Goal: Find specific page/section: Find specific page/section

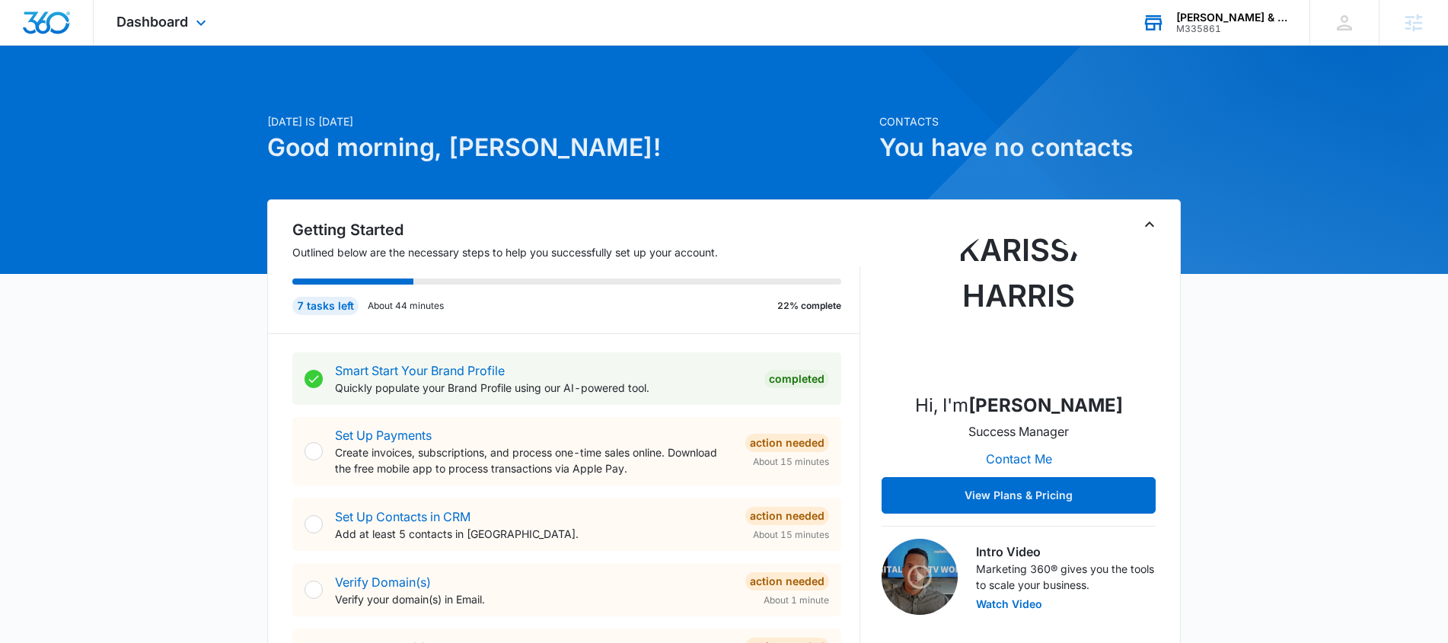
click at [1202, 20] on div "[PERSON_NAME] & Sons Stamped Concrete" at bounding box center [1231, 17] width 111 height 12
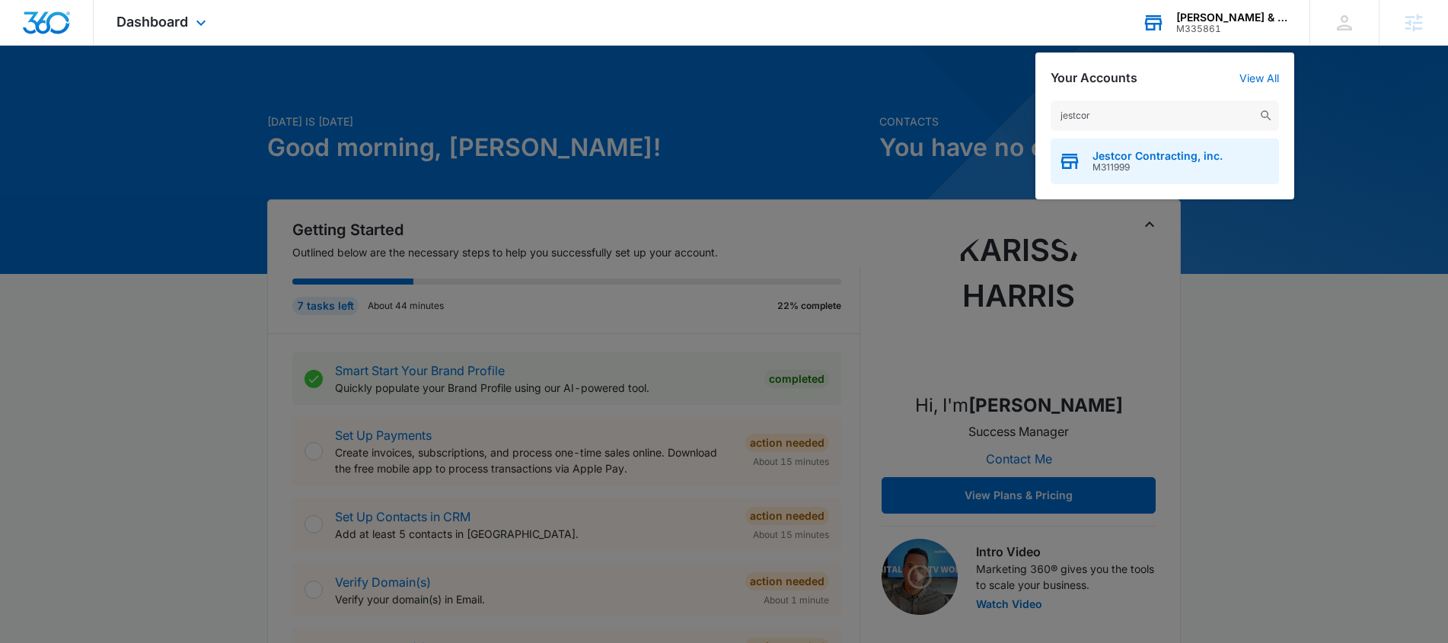
type input "jestcor"
click at [1174, 156] on span "Jestcor Contracting, inc." at bounding box center [1157, 156] width 130 height 12
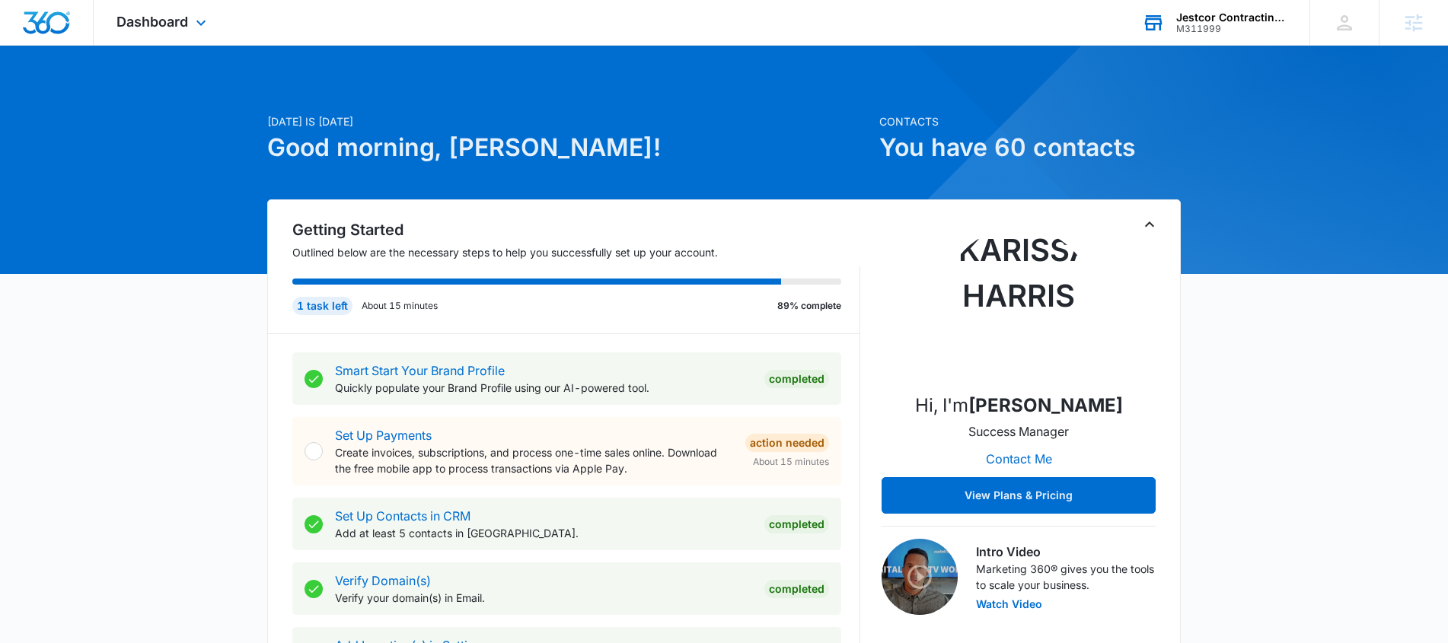
click at [185, 11] on div "Dashboard Apps Reputation Websites Forms CRM Email Social Payments POS Content …" at bounding box center [163, 22] width 139 height 45
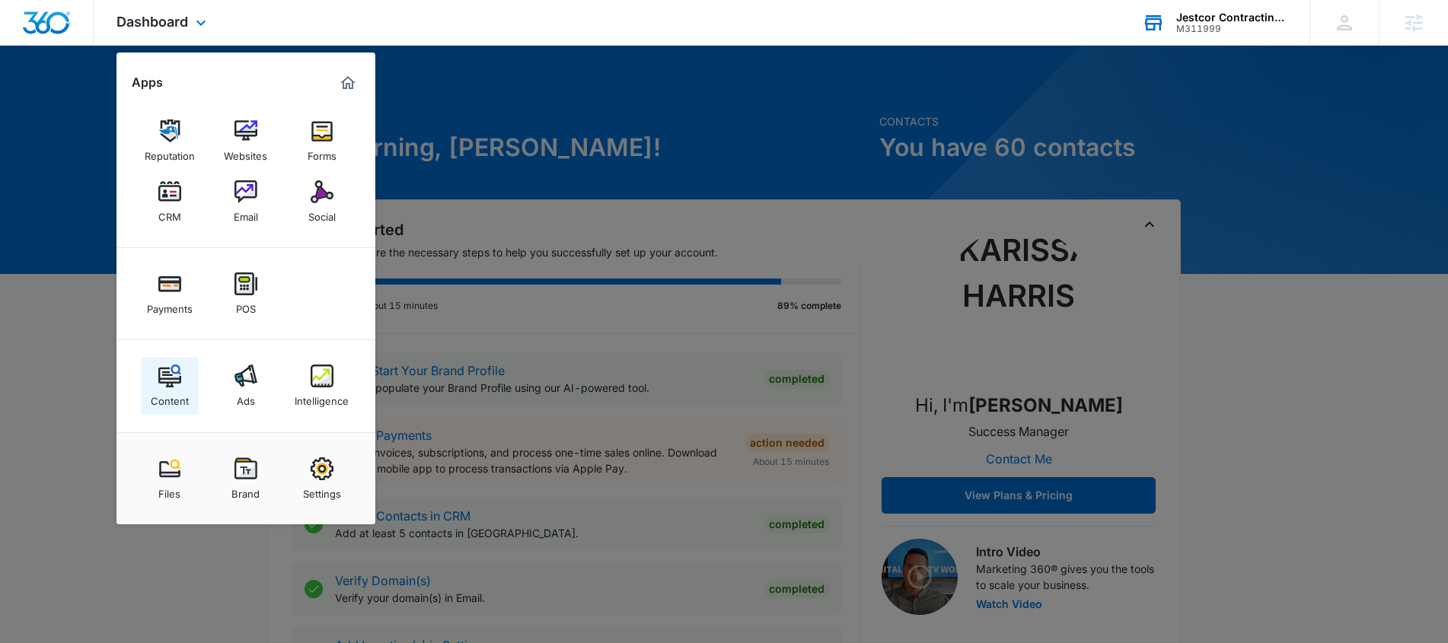
click at [168, 384] on img at bounding box center [169, 376] width 23 height 23
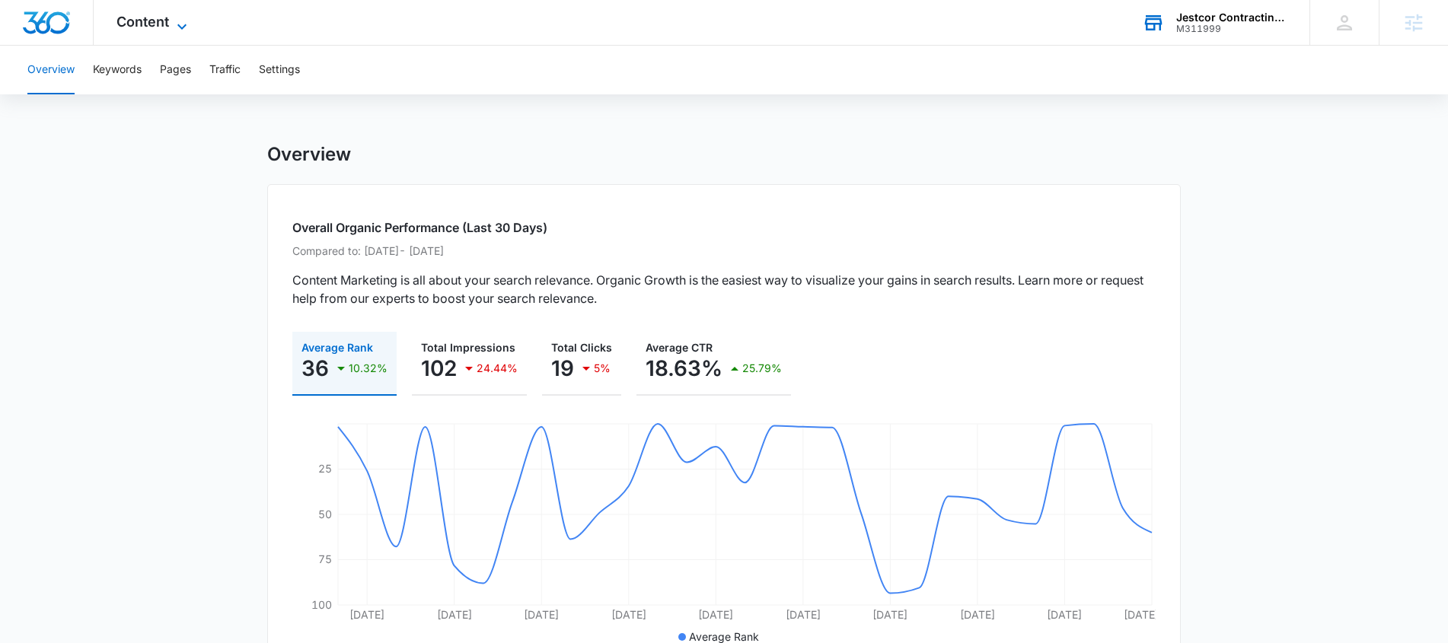
click at [177, 21] on icon at bounding box center [182, 27] width 18 height 18
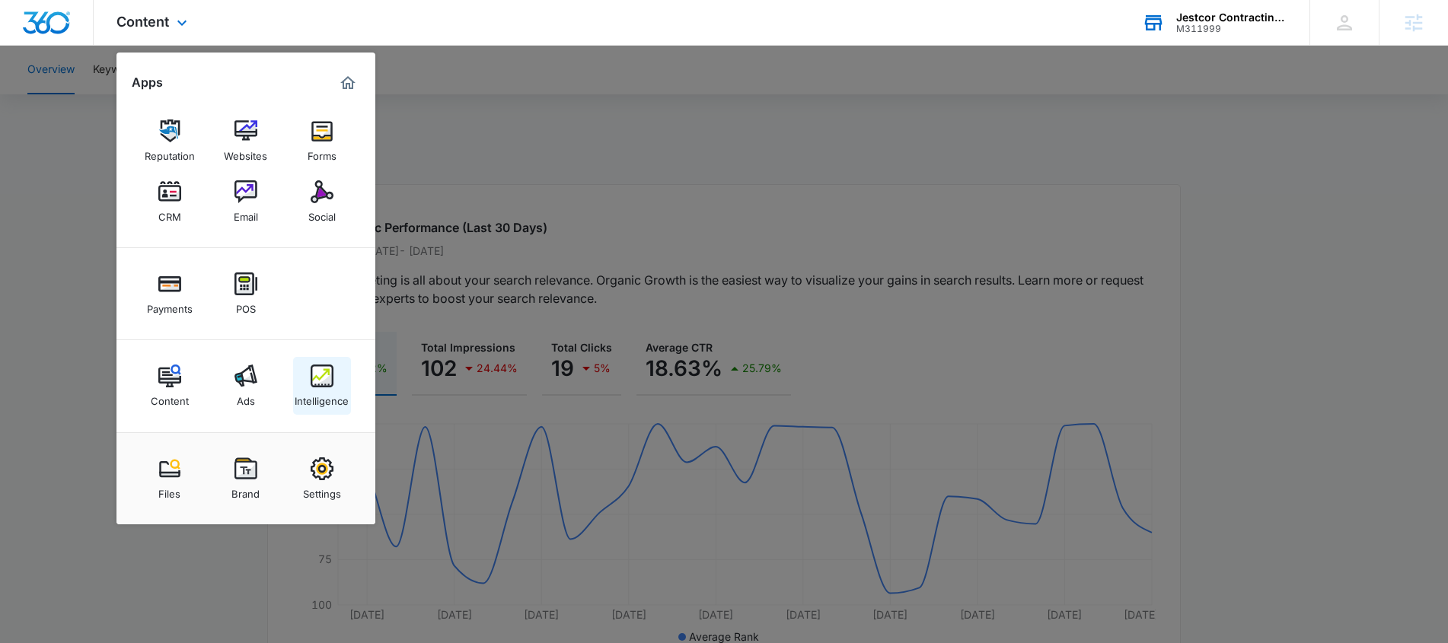
click at [322, 384] on img at bounding box center [322, 376] width 23 height 23
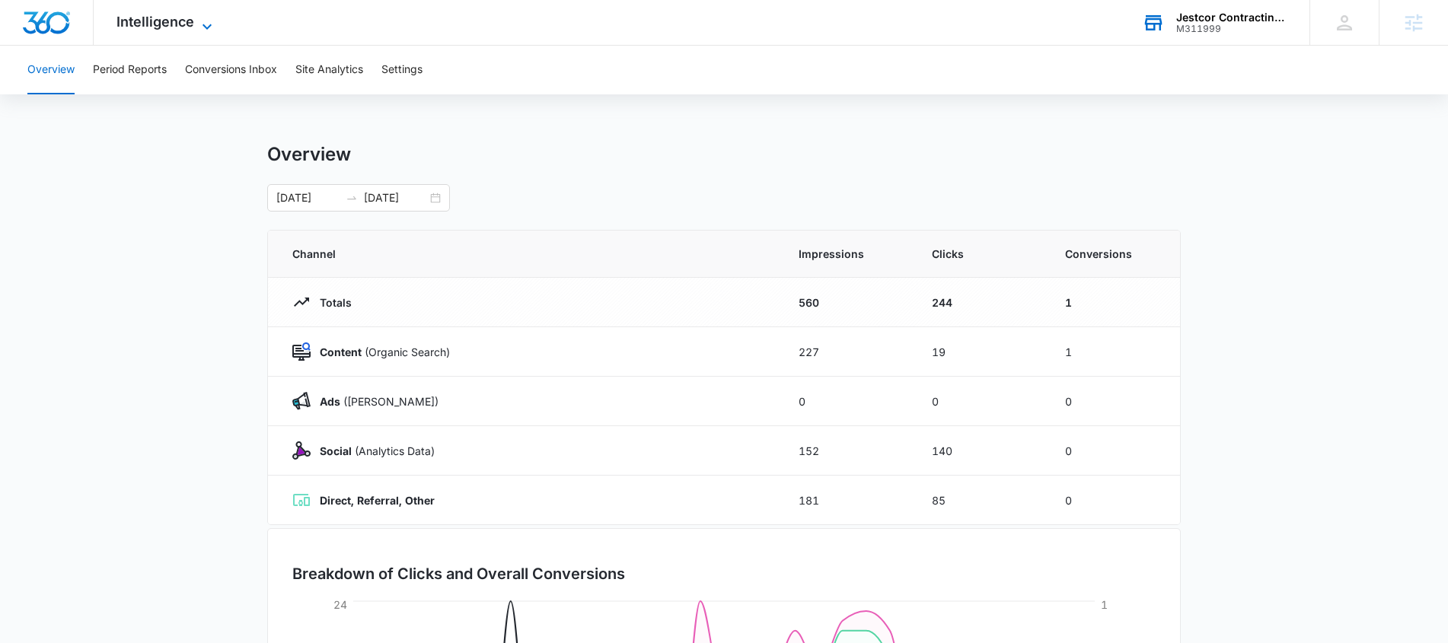
click at [199, 26] on icon at bounding box center [207, 27] width 18 height 18
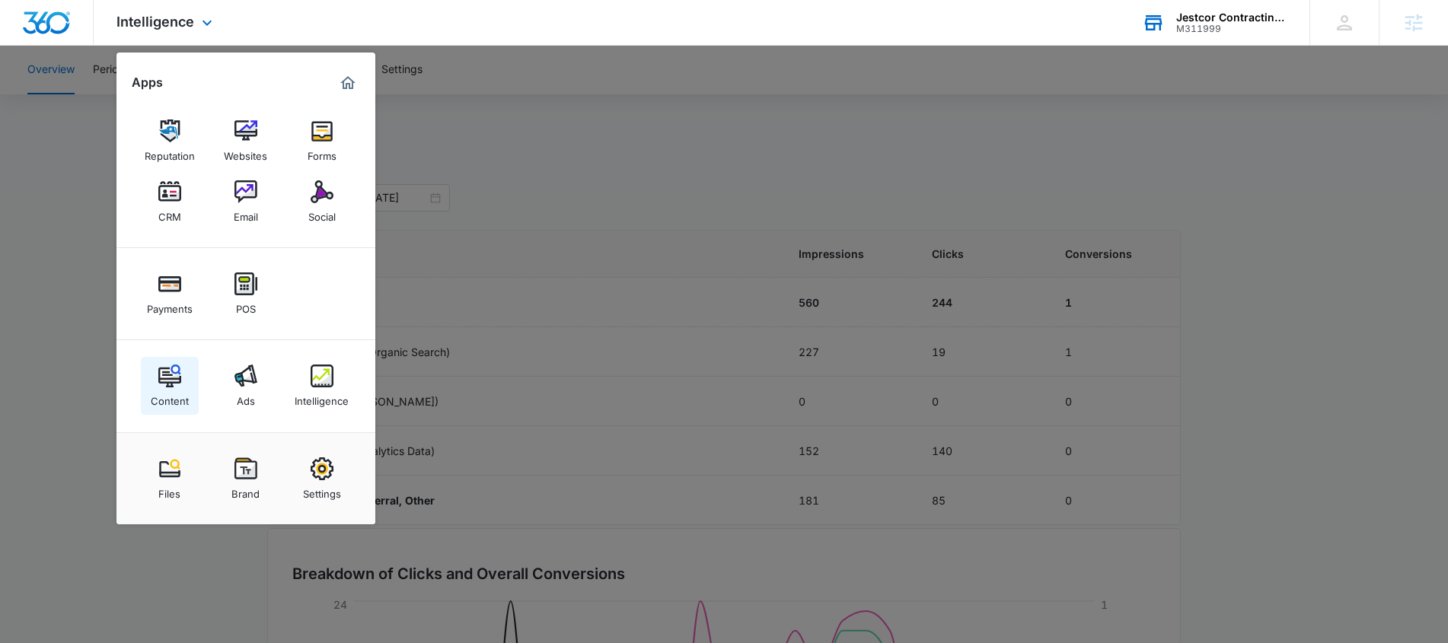
click at [167, 379] on img at bounding box center [169, 376] width 23 height 23
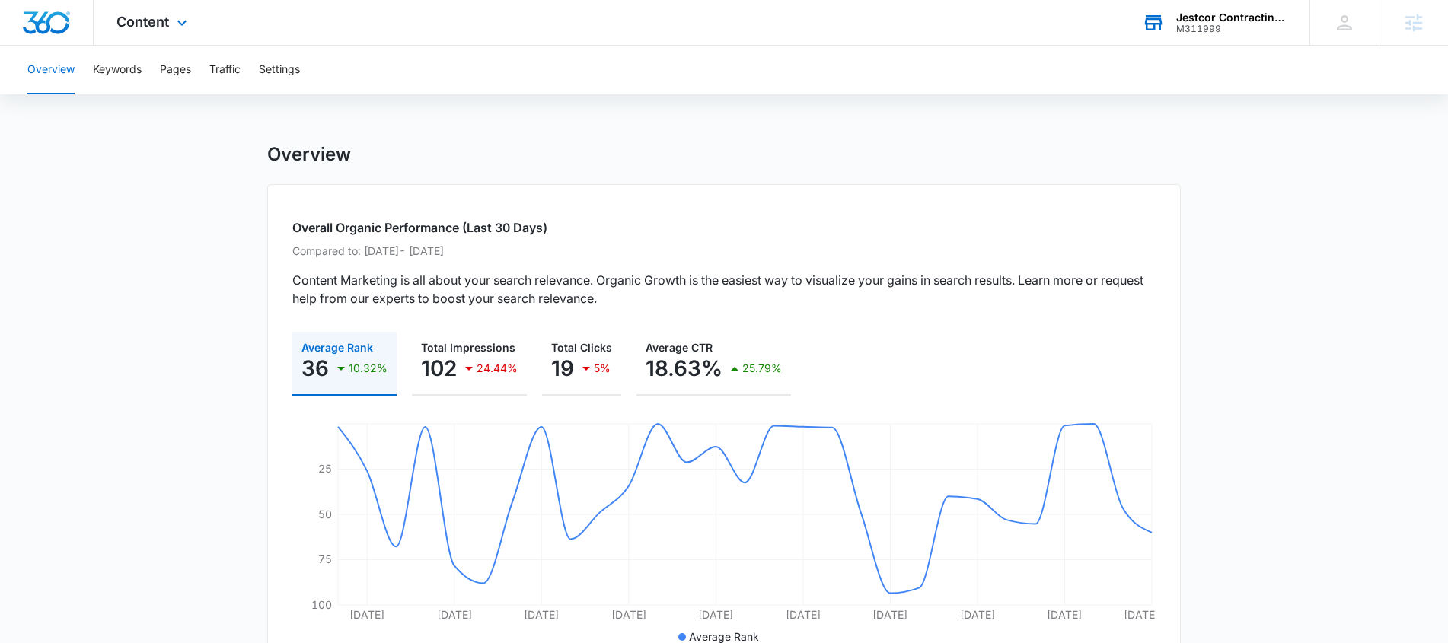
click at [183, 16] on div "Content Apps Reputation Websites Forms CRM Email Social Payments POS Content Ad…" at bounding box center [154, 22] width 120 height 45
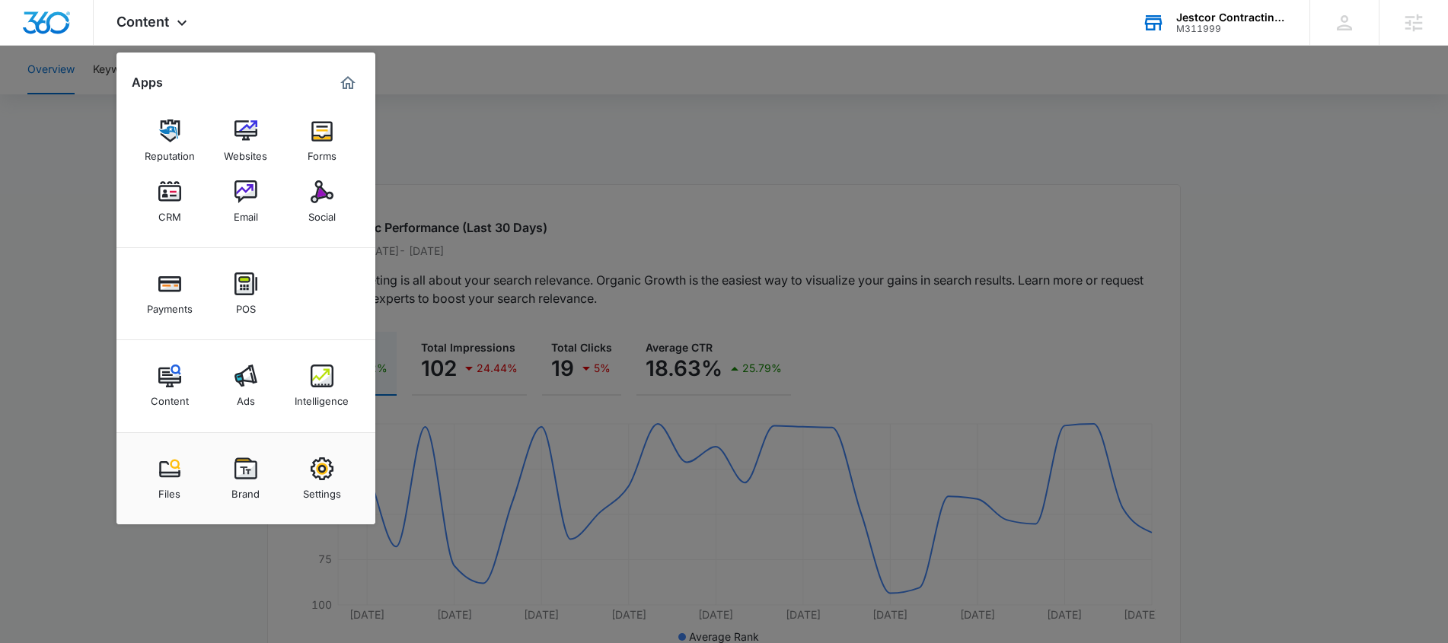
drag, startPoint x: 324, startPoint y: 214, endPoint x: 323, endPoint y: 225, distance: 11.4
click at [324, 215] on div "Social" at bounding box center [321, 213] width 27 height 20
